Goal: Find specific page/section: Find specific page/section

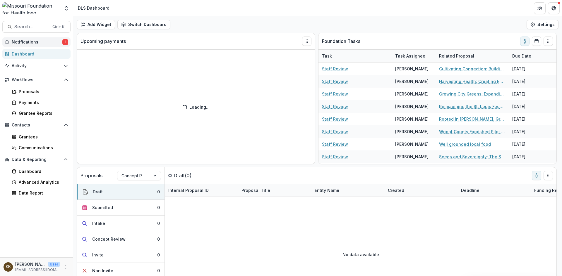
click at [31, 42] on span "Notifications" at bounding box center [37, 42] width 51 height 5
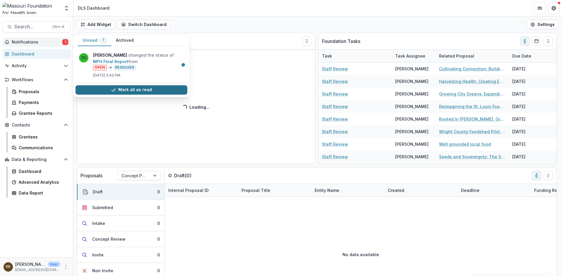
click at [125, 91] on button "Mark all as read" at bounding box center [131, 89] width 112 height 9
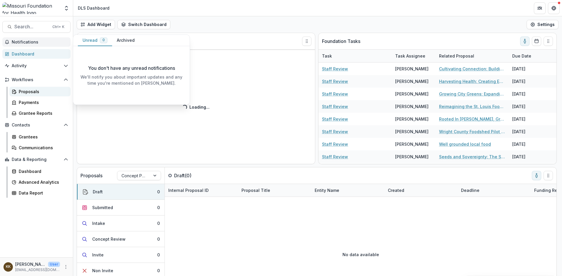
click at [36, 92] on div "Proposals" at bounding box center [42, 92] width 47 height 6
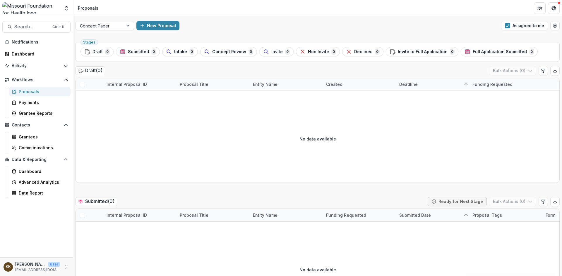
click at [203, 26] on span "button" at bounding box center [507, 25] width 5 height 5
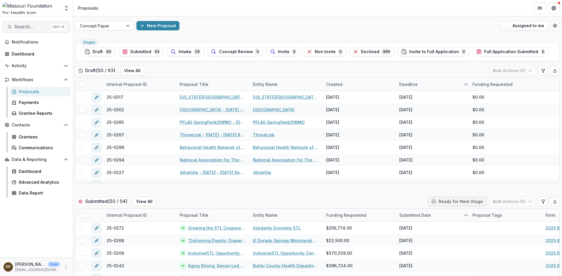
click at [36, 28] on span "Search..." at bounding box center [31, 27] width 35 height 6
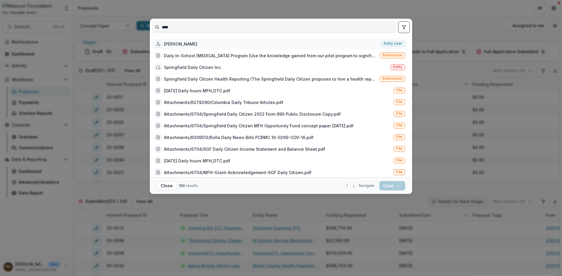
type input "****"
drag, startPoint x: 186, startPoint y: 44, endPoint x: 192, endPoint y: 47, distance: 6.7
click at [186, 44] on div "[PERSON_NAME]" at bounding box center [180, 44] width 33 height 6
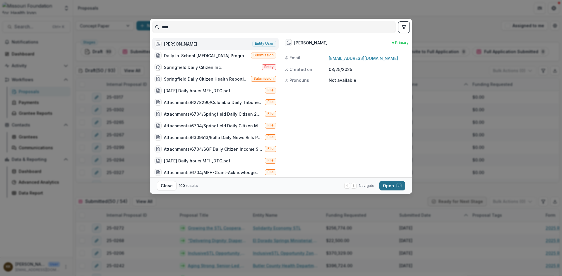
click at [203, 183] on button "Open with enter key" at bounding box center [392, 185] width 26 height 9
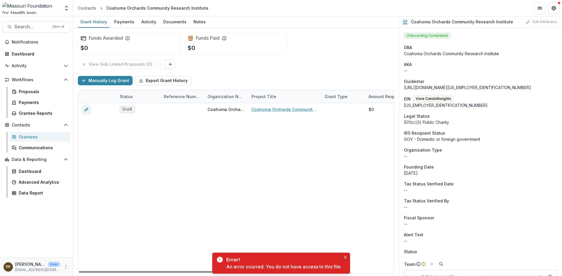
click at [203, 183] on icon "Close" at bounding box center [345, 257] width 3 height 3
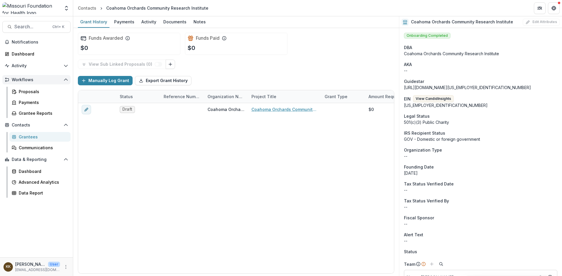
click at [23, 79] on span "Workflows" at bounding box center [36, 80] width 49 height 5
